Goal: Task Accomplishment & Management: Use online tool/utility

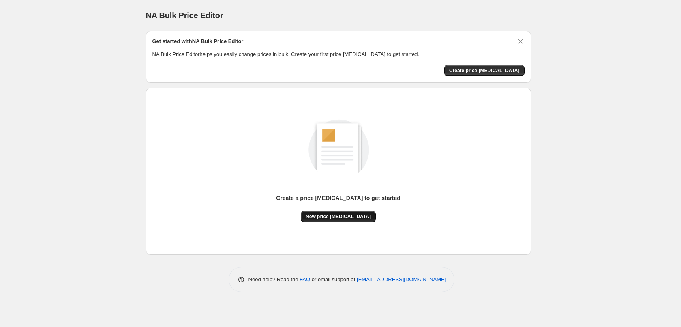
click at [358, 219] on span "New price change job" at bounding box center [338, 216] width 65 height 6
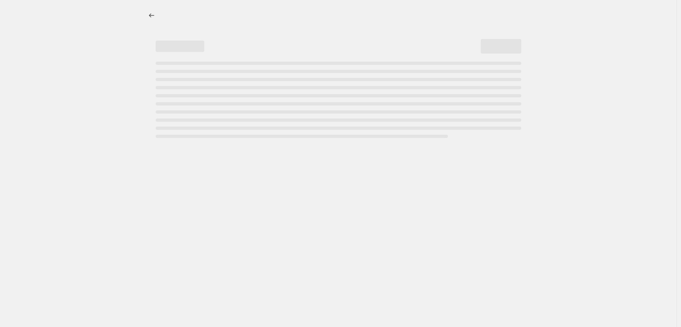
select select "percentage"
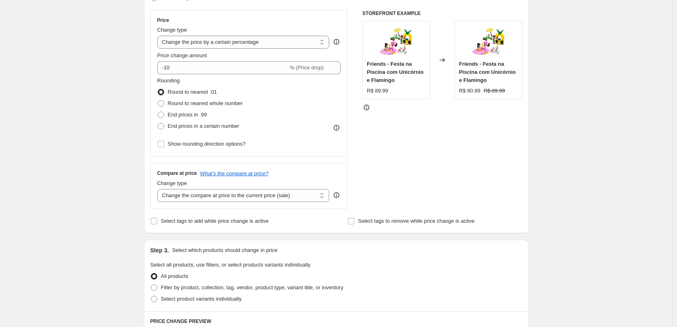
scroll to position [162, 0]
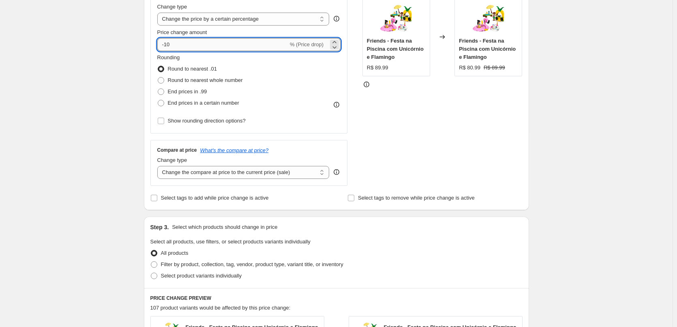
drag, startPoint x: 179, startPoint y: 43, endPoint x: 166, endPoint y: 47, distance: 13.3
click at [166, 47] on input "-10" at bounding box center [222, 44] width 131 height 13
type input "-6"
type input "-50"
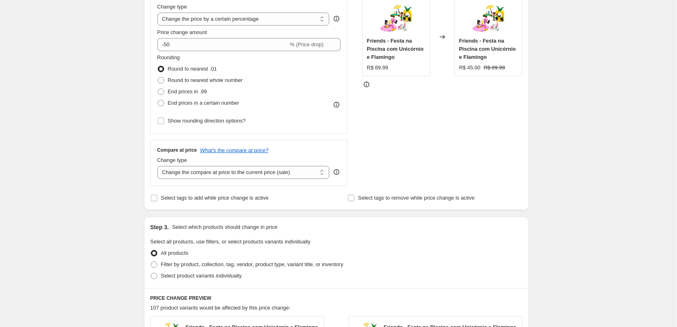
click at [118, 64] on div "Create new price change job. This page is ready Create new price change job Dra…" at bounding box center [336, 244] width 673 height 813
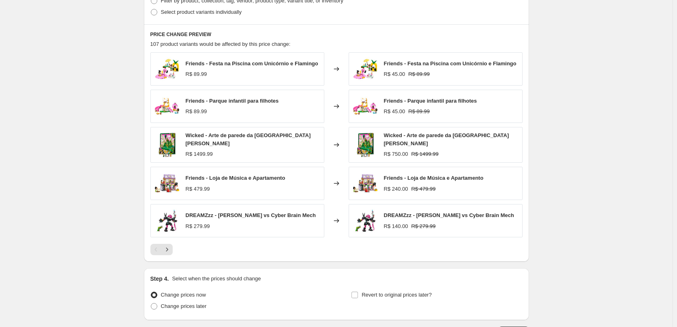
scroll to position [484, 0]
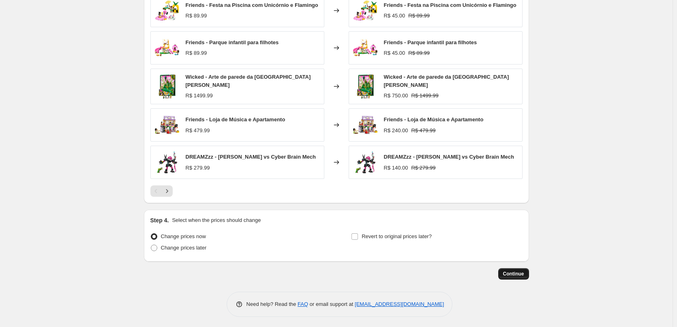
click at [521, 273] on span "Continue" at bounding box center [513, 274] width 21 height 6
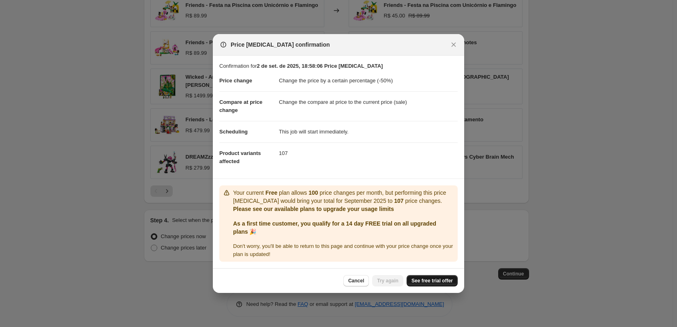
click at [417, 280] on span "See free trial offer" at bounding box center [432, 280] width 41 height 6
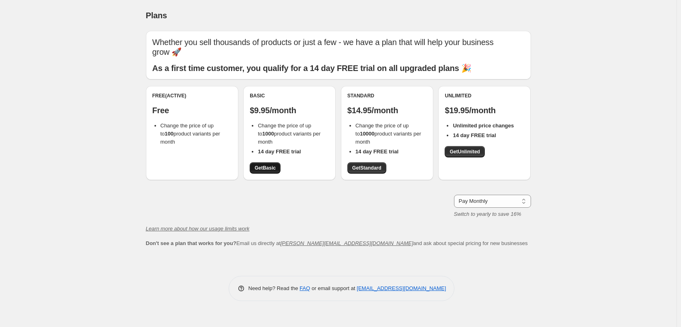
click at [266, 162] on link "Get Basic" at bounding box center [265, 167] width 31 height 11
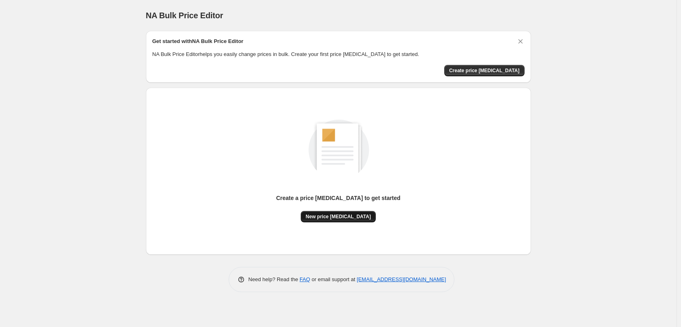
click at [345, 220] on button "New price [MEDICAL_DATA]" at bounding box center [338, 216] width 75 height 11
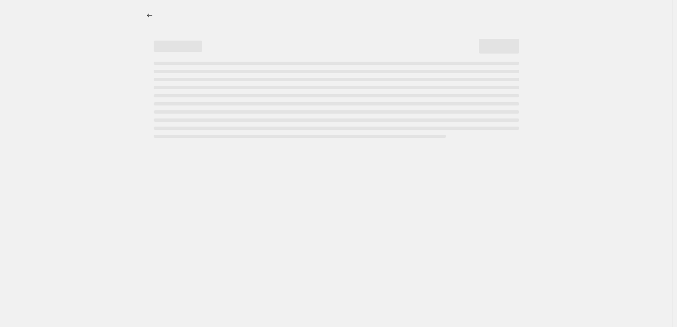
select select "percentage"
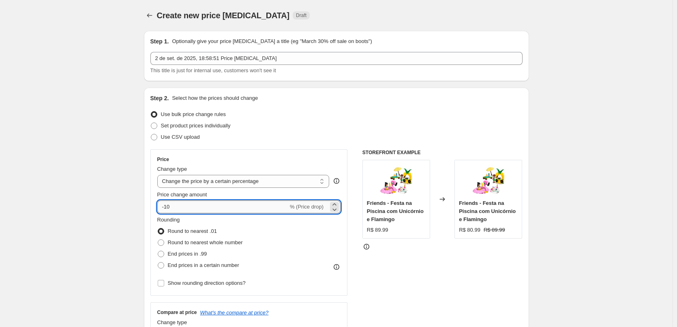
drag, startPoint x: 168, startPoint y: 208, endPoint x: 208, endPoint y: 212, distance: 40.3
click at [208, 212] on input "-10" at bounding box center [222, 206] width 131 height 13
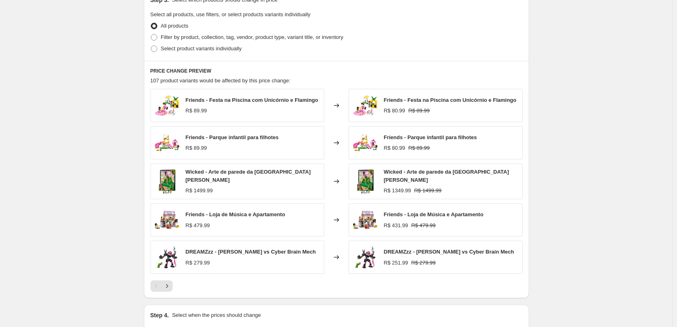
scroll to position [484, 0]
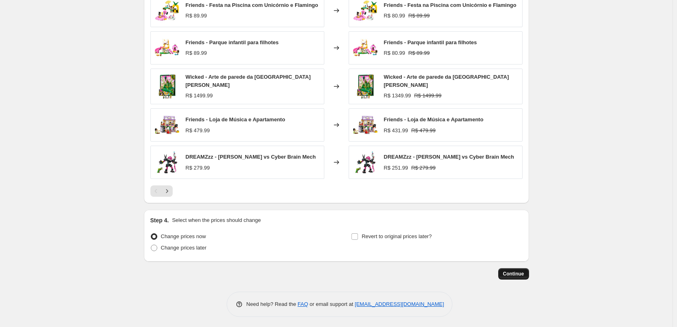
type input "-50"
click at [529, 271] on button "Continue" at bounding box center [513, 273] width 31 height 11
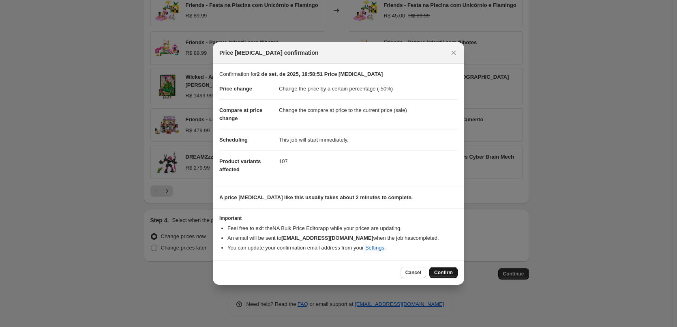
click at [442, 273] on span "Confirm" at bounding box center [443, 272] width 19 height 6
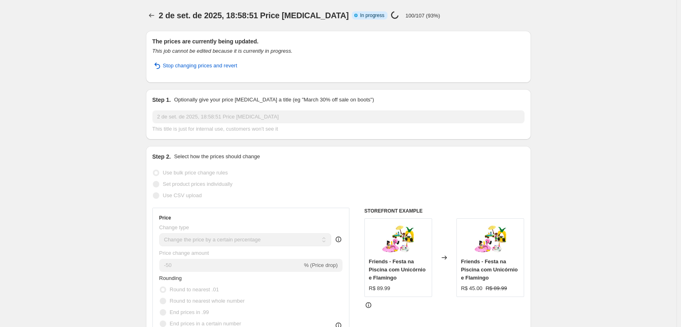
select select "percentage"
